Goal: Task Accomplishment & Management: Use online tool/utility

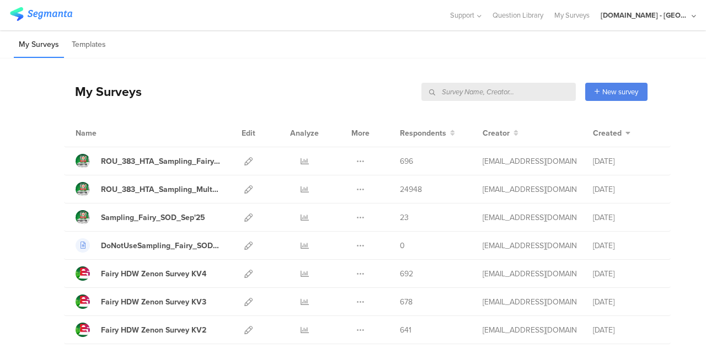
click at [547, 90] on input "text" at bounding box center [498, 92] width 154 height 18
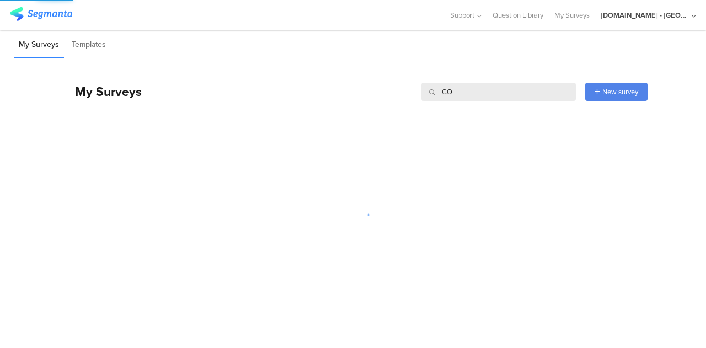
type input "C"
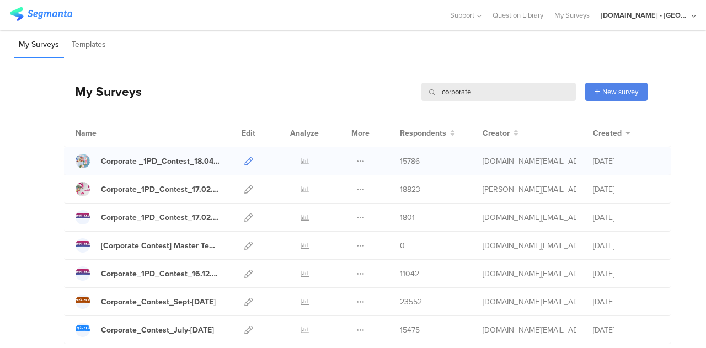
type input "corporate"
click at [244, 157] on icon at bounding box center [248, 161] width 8 height 8
drag, startPoint x: 330, startPoint y: 92, endPoint x: 316, endPoint y: 92, distance: 13.2
click at [320, 92] on div "My Surveys corporate corporate New survey Start from scratch Choose from templa…" at bounding box center [355, 91] width 583 height 44
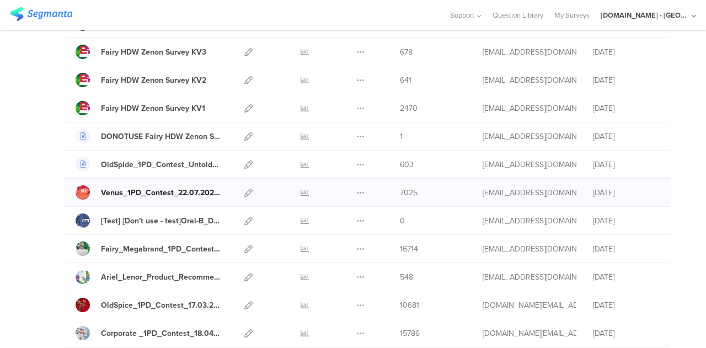
scroll to position [276, 0]
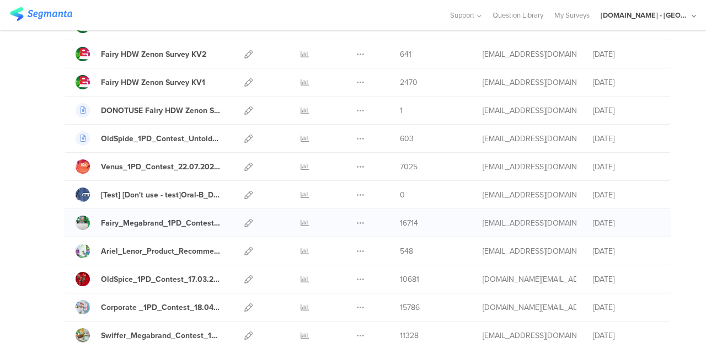
click at [236, 219] on div at bounding box center [248, 223] width 24 height 28
click at [244, 220] on icon at bounding box center [248, 223] width 8 height 8
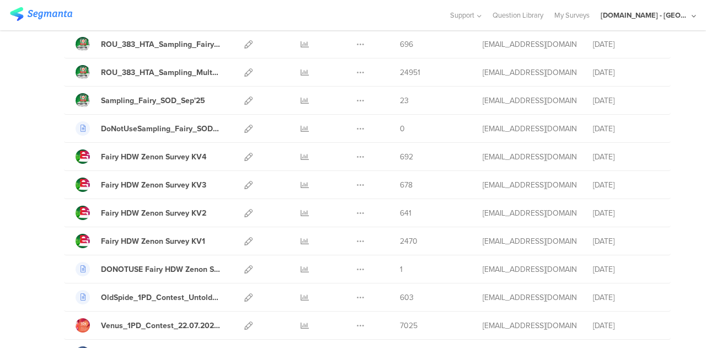
scroll to position [0, 0]
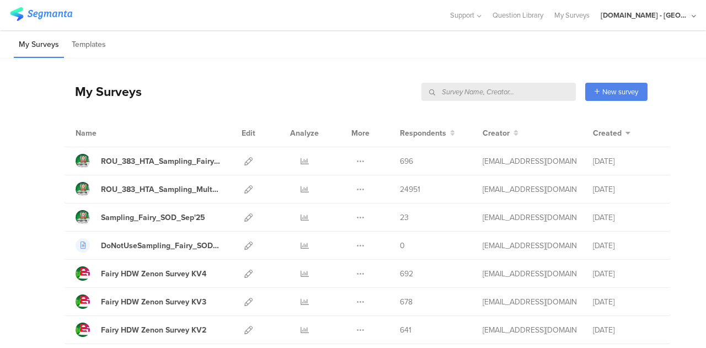
click at [525, 90] on input "text" at bounding box center [498, 92] width 154 height 18
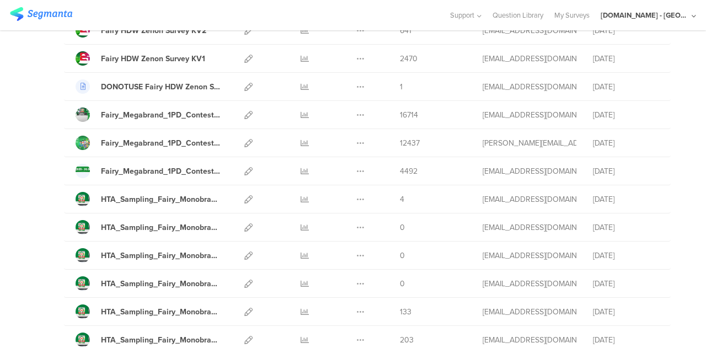
scroll to position [276, 0]
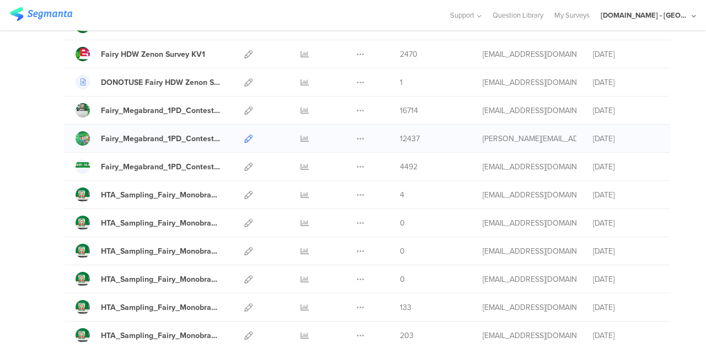
click at [244, 135] on icon at bounding box center [248, 139] width 8 height 8
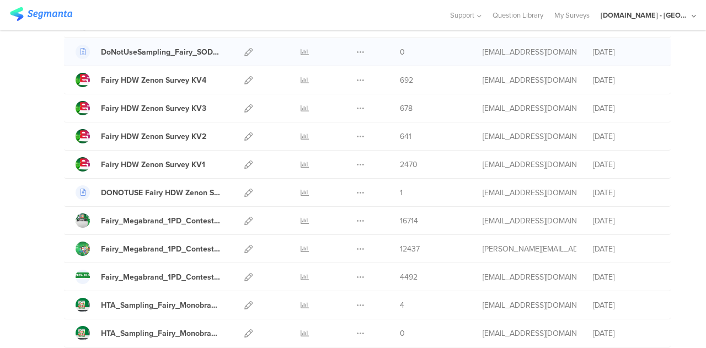
scroll to position [0, 0]
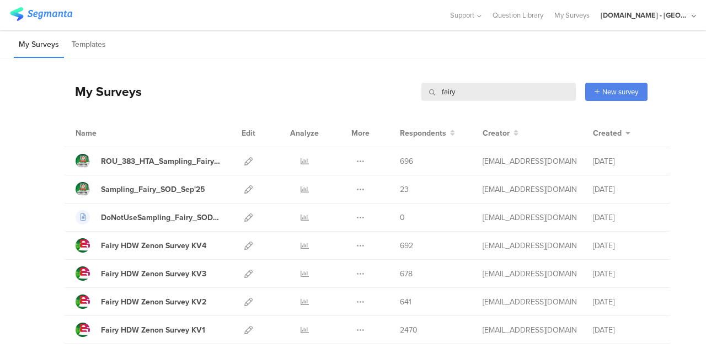
drag, startPoint x: 471, startPoint y: 94, endPoint x: 395, endPoint y: 94, distance: 76.6
click at [395, 94] on div "My Surveys fairy fairy New survey Start from scratch Choose from templates" at bounding box center [355, 91] width 583 height 44
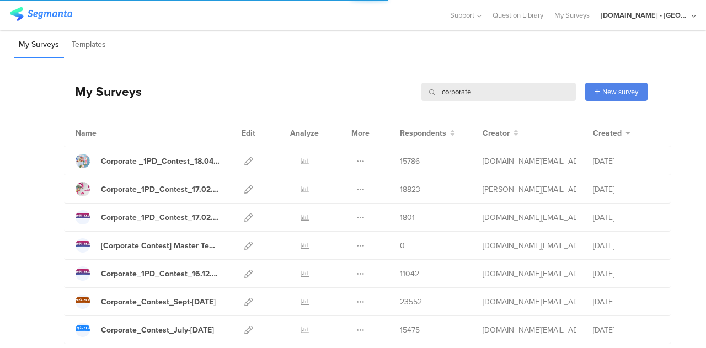
type input "corporate"
click at [244, 159] on icon at bounding box center [248, 161] width 8 height 8
click at [244, 190] on icon at bounding box center [248, 189] width 8 height 8
click at [300, 162] on icon at bounding box center [304, 161] width 8 height 8
click at [300, 187] on icon at bounding box center [304, 189] width 8 height 8
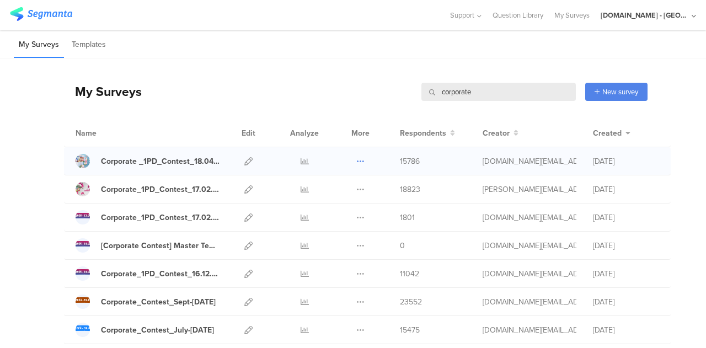
click at [356, 159] on icon at bounding box center [360, 161] width 8 height 8
click at [333, 208] on link "Export" at bounding box center [338, 209] width 61 height 20
click at [356, 187] on icon at bounding box center [360, 189] width 8 height 8
click at [328, 238] on link "Export" at bounding box center [338, 237] width 61 height 20
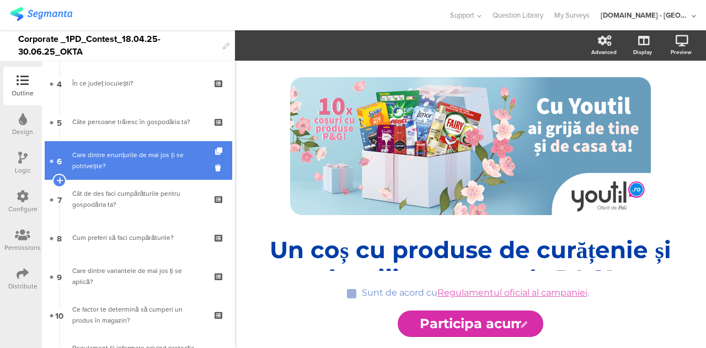
scroll to position [220, 0]
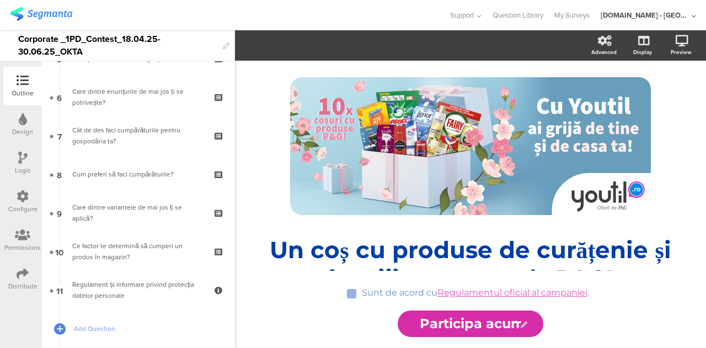
click at [38, 21] on link at bounding box center [41, 15] width 62 height 17
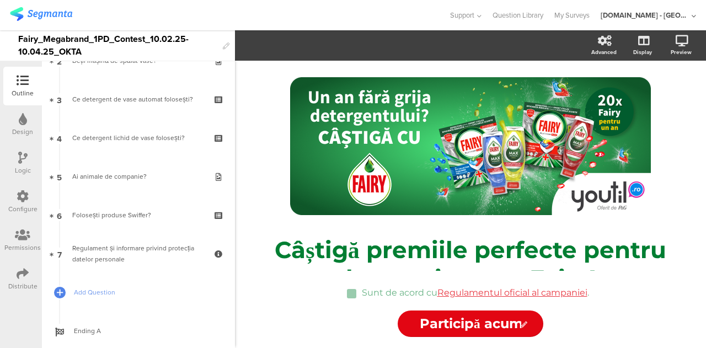
scroll to position [110, 0]
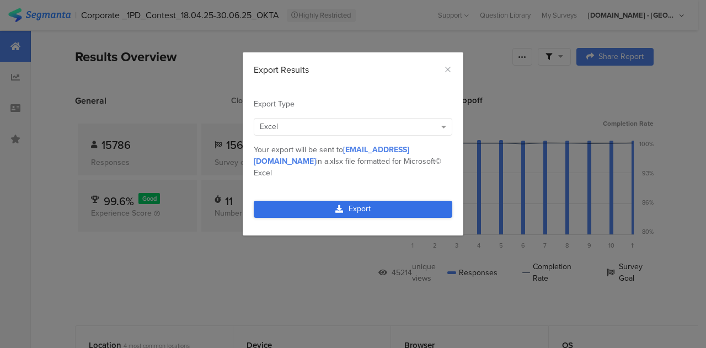
click at [336, 205] on icon "dialog" at bounding box center [339, 209] width 8 height 8
click at [352, 201] on link "Export" at bounding box center [353, 209] width 198 height 17
